Goal: Entertainment & Leisure: Consume media (video, audio)

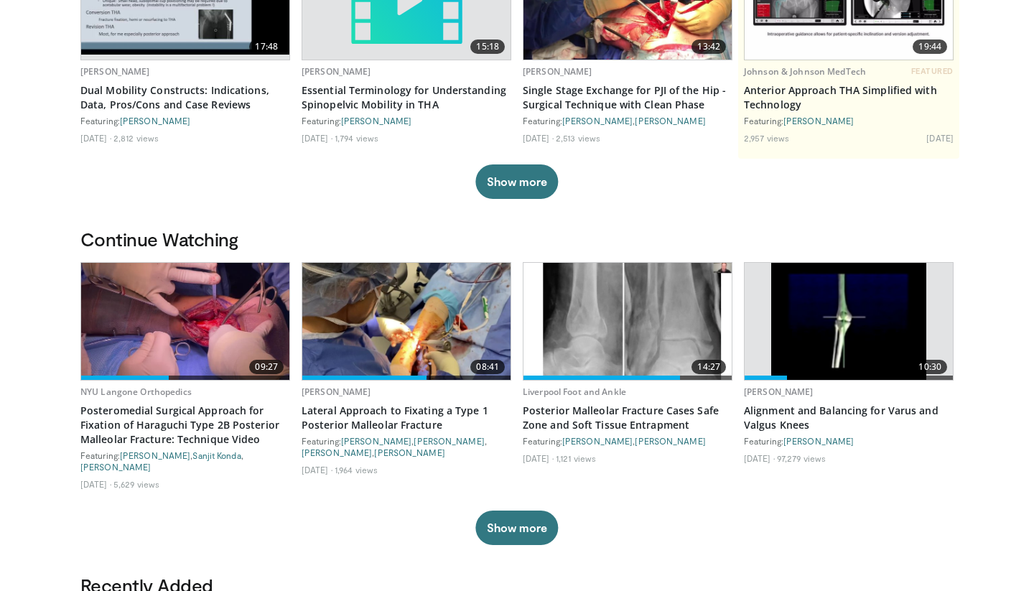
scroll to position [208, 0]
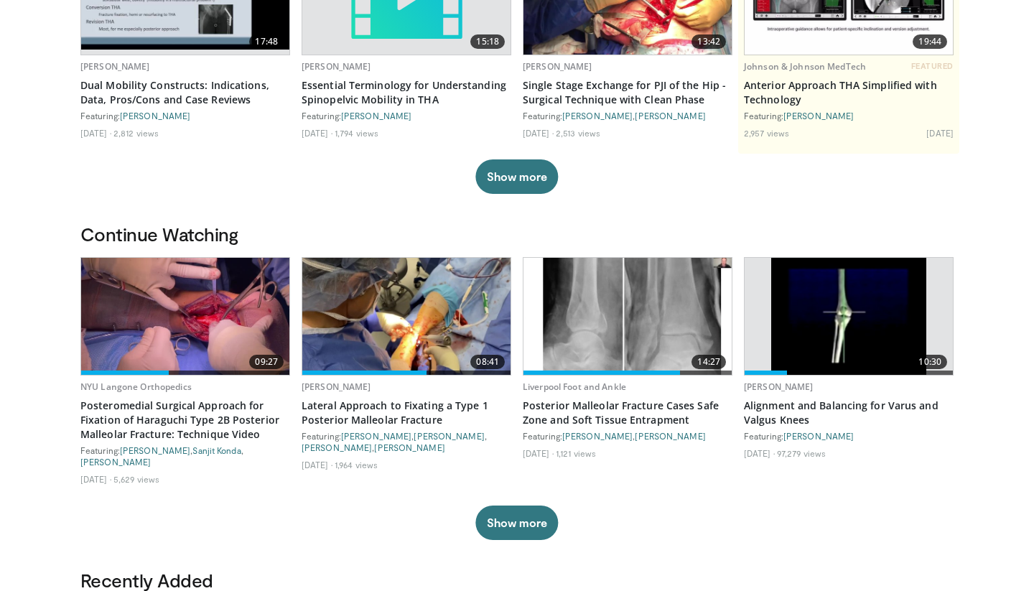
click at [606, 314] on img at bounding box center [627, 316] width 208 height 117
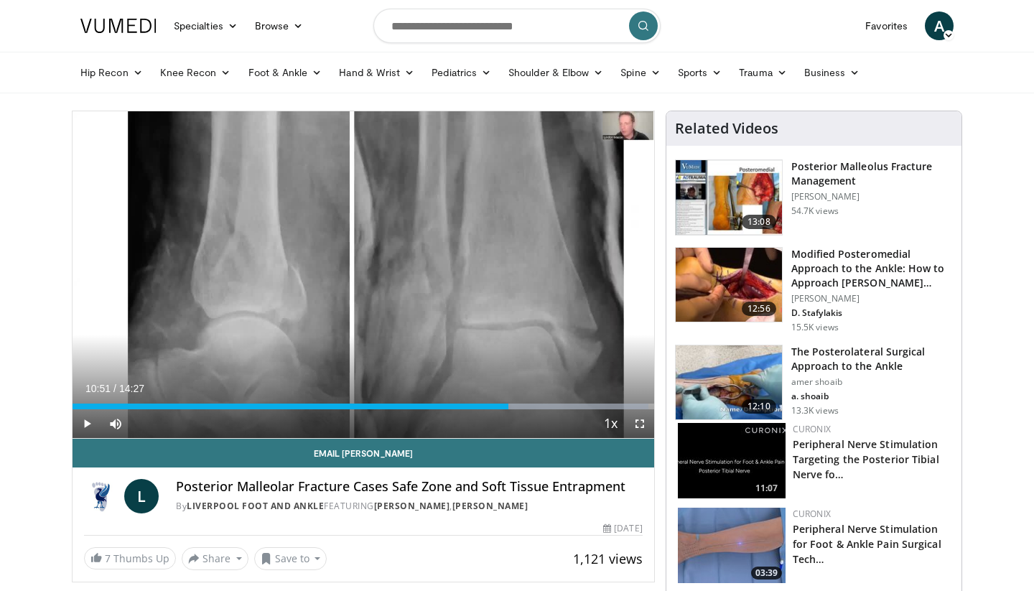
click at [87, 422] on span "Video Player" at bounding box center [87, 423] width 29 height 29
click at [558, 403] on div "Progress Bar" at bounding box center [558, 406] width 1 height 6
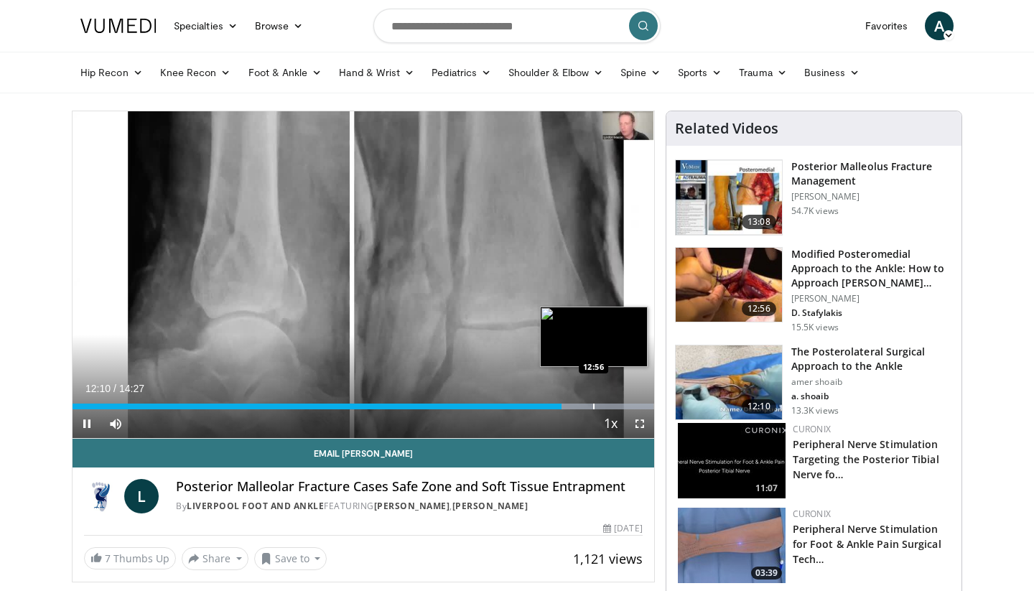
click at [594, 406] on div "Progress Bar" at bounding box center [593, 406] width 1 height 6
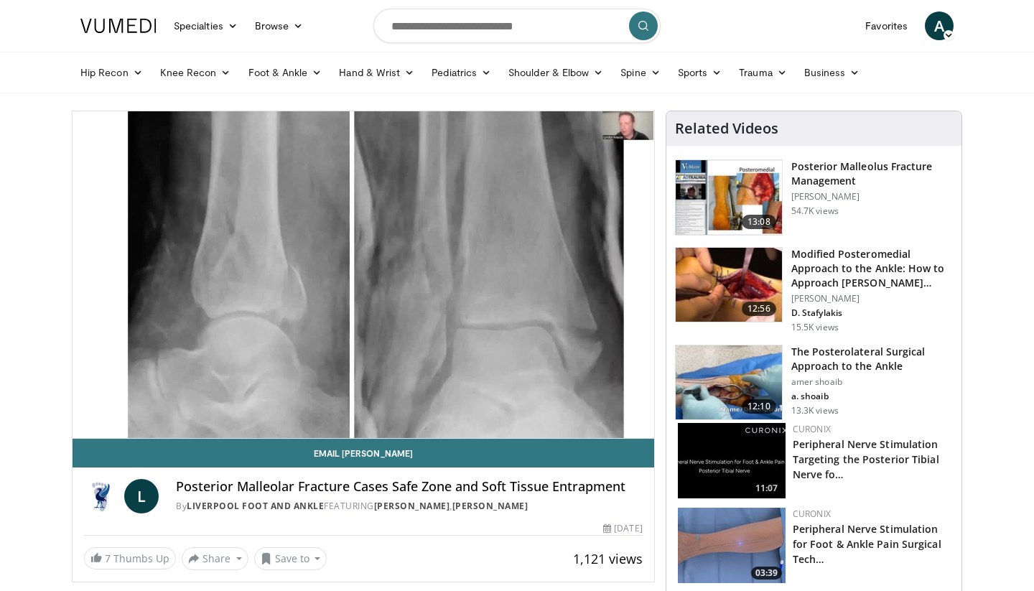
click at [614, 407] on div "10 seconds Tap to unmute" at bounding box center [363, 274] width 581 height 327
